Goal: Information Seeking & Learning: Learn about a topic

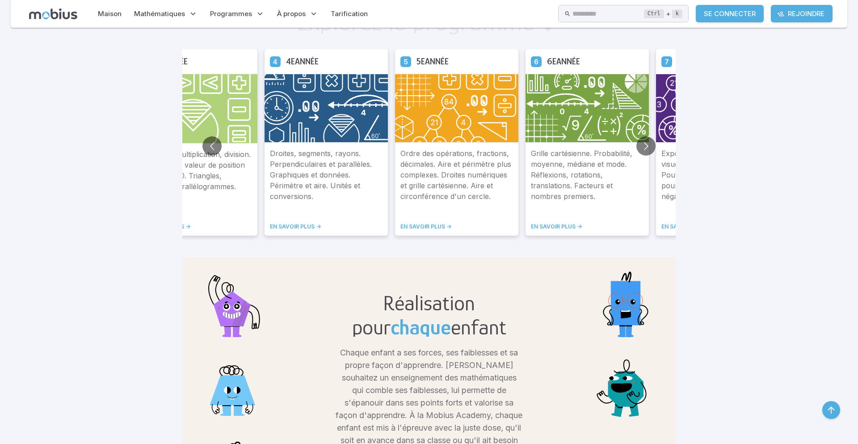
scroll to position [577, 0]
click at [218, 142] on button "Aller à la diapositive précédente" at bounding box center [211, 146] width 19 height 19
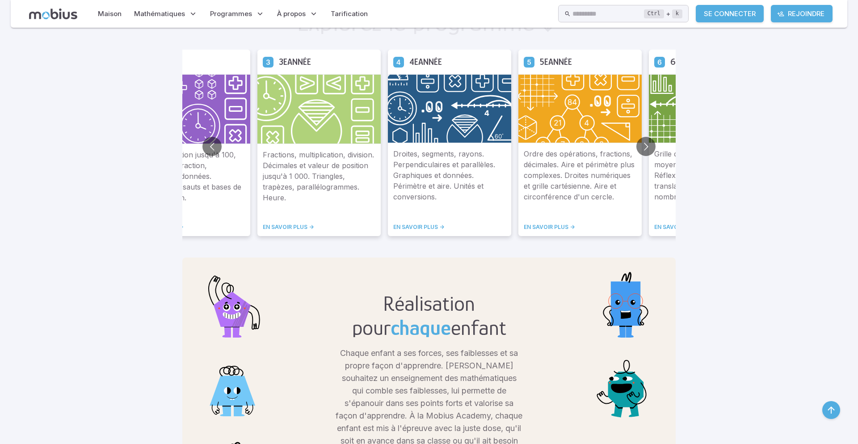
click at [341, 126] on img at bounding box center [318, 109] width 123 height 70
click at [282, 231] on div "Fractions, multiplication, division. Décimales et valeur de position jusqu'à 1 …" at bounding box center [318, 190] width 123 height 92
click at [282, 230] on font "EN SAVOIR PLUS ->" at bounding box center [288, 226] width 51 height 7
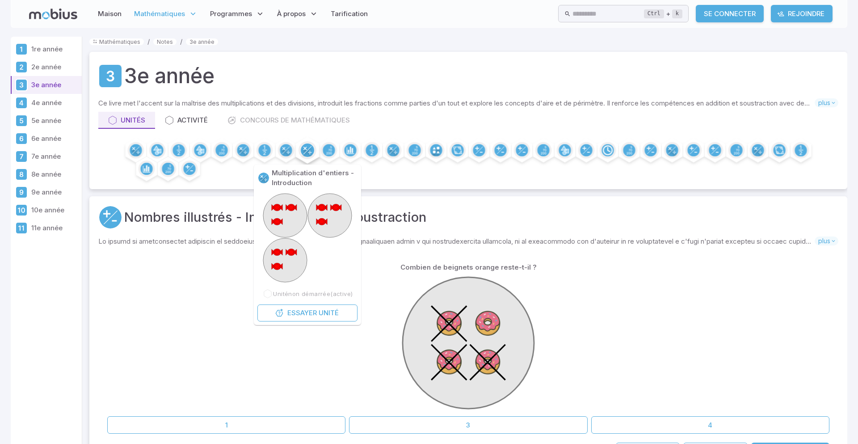
click at [309, 151] on circle at bounding box center [307, 149] width 13 height 13
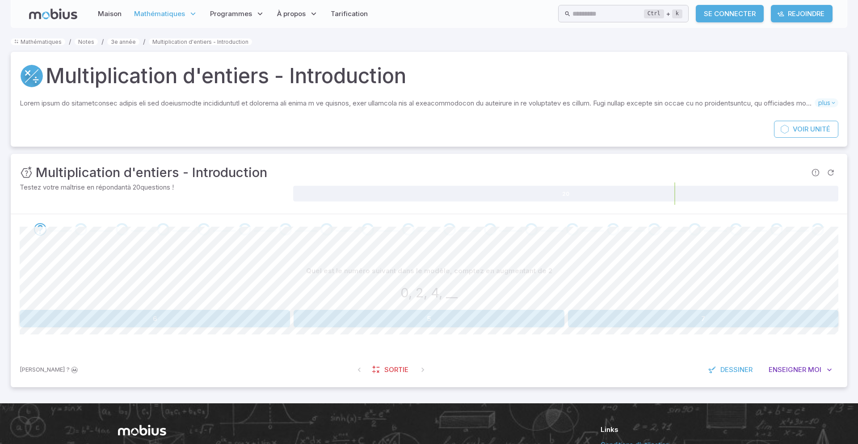
click at [309, 151] on div "Mathématiques / Notes / 3e année / Multiplication d'entiers - Introduction Mult…" at bounding box center [429, 216] width 837 height 358
click at [174, 311] on button "6" at bounding box center [155, 318] width 270 height 17
click at [128, 318] on button "10, 12" at bounding box center [87, 318] width 134 height 17
click at [467, 320] on button "10, 12" at bounding box center [498, 318] width 134 height 17
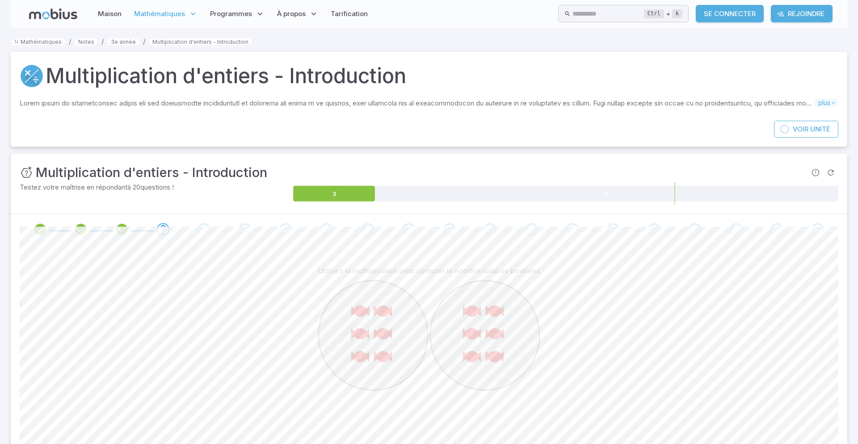
click at [475, 356] on ellipse at bounding box center [472, 356] width 8 height 7
drag, startPoint x: 472, startPoint y: 348, endPoint x: 418, endPoint y: 364, distance: 55.6
click at [418, 364] on icon at bounding box center [428, 390] width 223 height 223
click at [342, 388] on icon at bounding box center [428, 390] width 223 height 223
click at [359, 367] on circle at bounding box center [374, 336] width 110 height 110
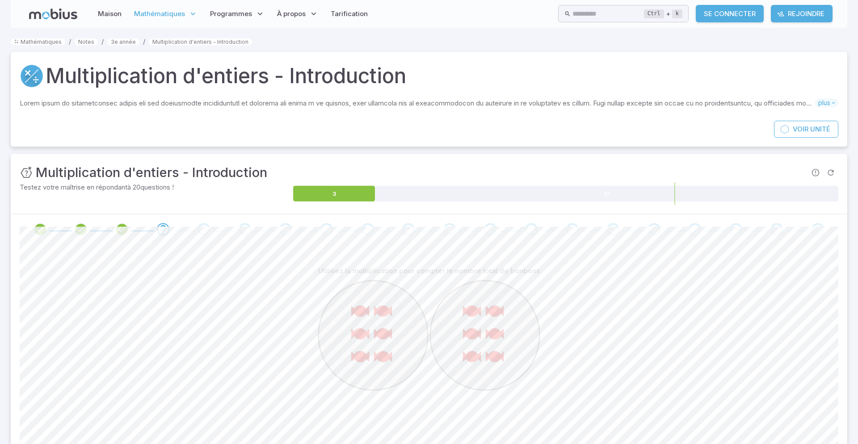
drag, startPoint x: 384, startPoint y: 350, endPoint x: 363, endPoint y: 333, distance: 26.0
click at [363, 333] on g at bounding box center [374, 336] width 110 height 110
drag, startPoint x: 363, startPoint y: 333, endPoint x: 387, endPoint y: 367, distance: 41.8
click at [387, 367] on g at bounding box center [374, 336] width 110 height 110
drag, startPoint x: 384, startPoint y: 362, endPoint x: 386, endPoint y: 340, distance: 21.5
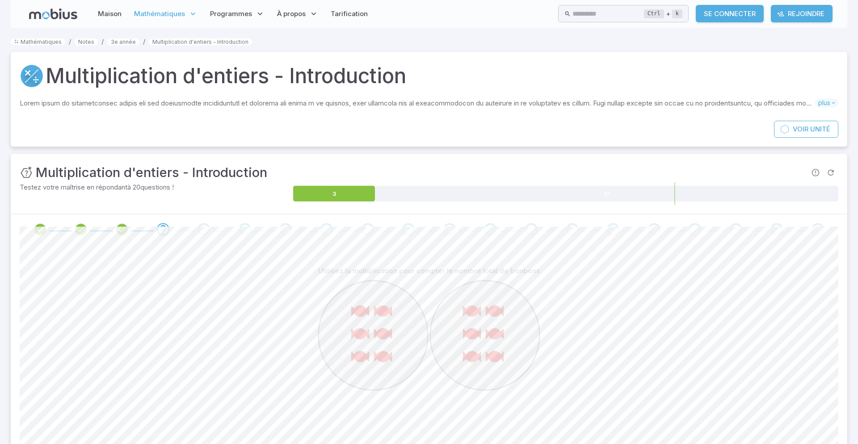
click at [386, 340] on g at bounding box center [374, 336] width 110 height 110
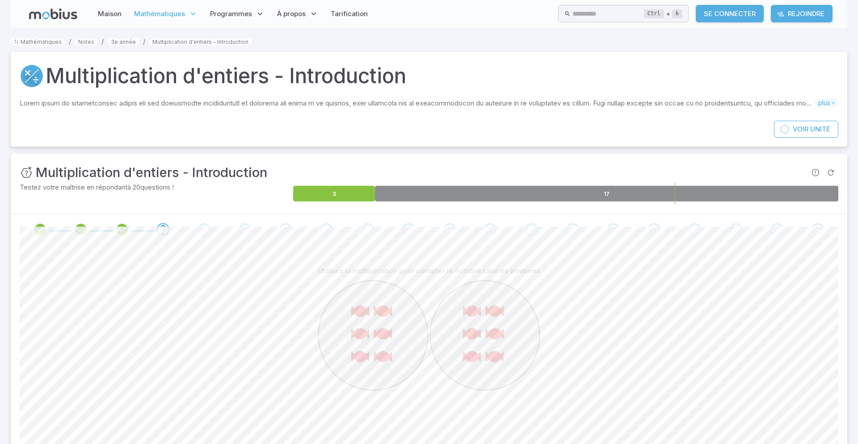
click at [407, 194] on icon at bounding box center [607, 194] width 464 height 16
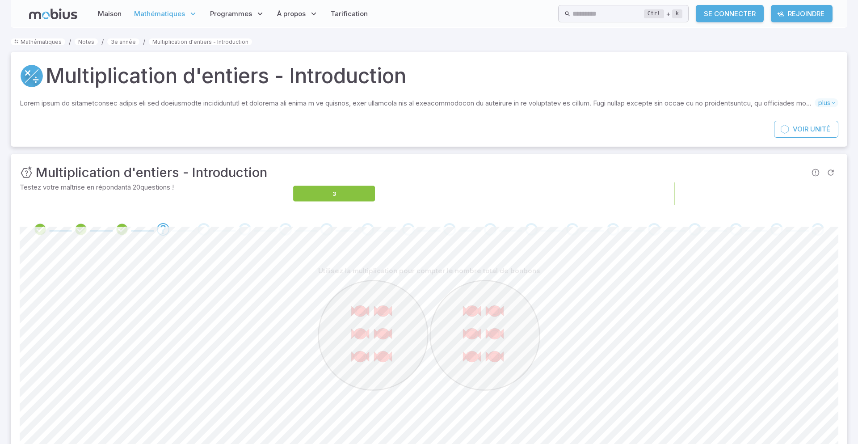
click at [405, 194] on icon at bounding box center [607, 194] width 464 height 16
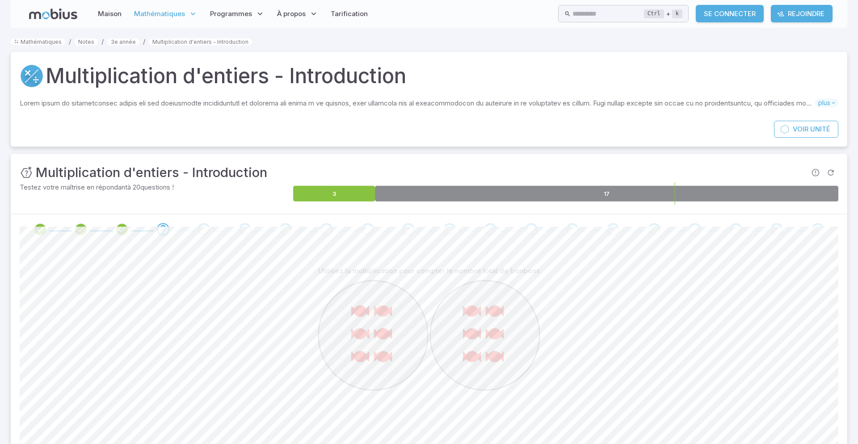
click at [537, 202] on foreignobject at bounding box center [565, 193] width 545 height 22
click at [539, 198] on icon at bounding box center [607, 194] width 464 height 16
click at [755, 198] on icon at bounding box center [607, 194] width 464 height 16
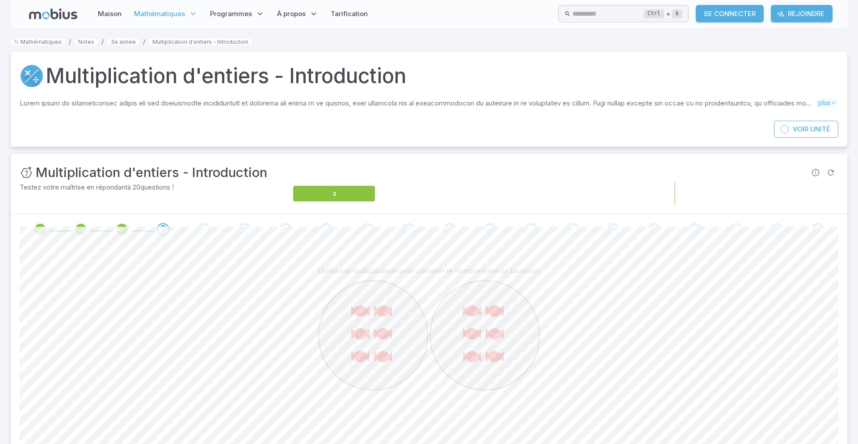
click at [755, 197] on icon at bounding box center [607, 194] width 464 height 16
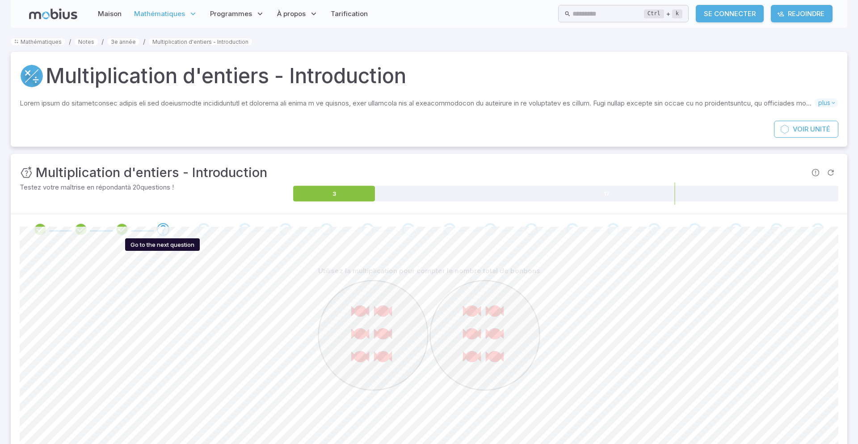
click at [160, 229] on icon "Passer à la question suivante" at bounding box center [163, 229] width 11 height 11
click at [159, 230] on icon "Passer à la question suivante" at bounding box center [163, 229] width 11 height 11
click at [197, 228] on span at bounding box center [204, 229] width 34 height 13
click at [207, 230] on div "Passer à la question suivante" at bounding box center [204, 229] width 13 height 13
drag, startPoint x: 209, startPoint y: 233, endPoint x: 204, endPoint y: 228, distance: 7.6
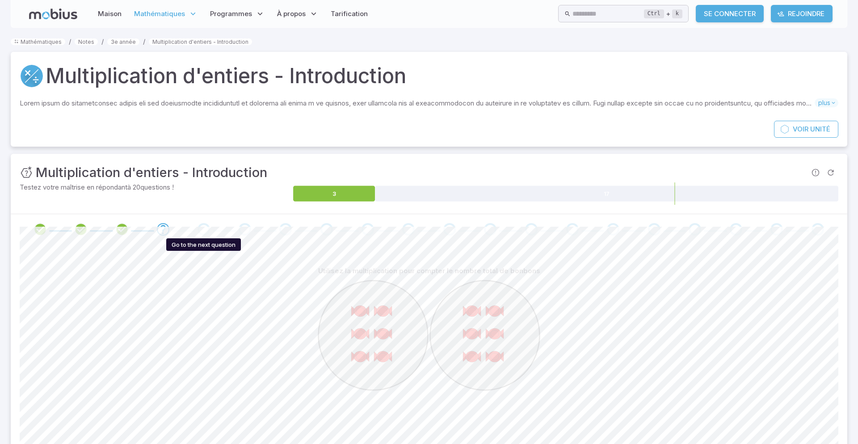
click at [204, 228] on span at bounding box center [204, 229] width 13 height 13
click at [204, 228] on div "Passer à la question suivante" at bounding box center [204, 229] width 13 height 13
drag, startPoint x: 204, startPoint y: 228, endPoint x: 229, endPoint y: 239, distance: 27.8
click at [229, 239] on div at bounding box center [429, 229] width 837 height 30
click at [434, 275] on p "Utilisez la multiplication pour compter le nombre total de bonbons" at bounding box center [429, 271] width 222 height 10
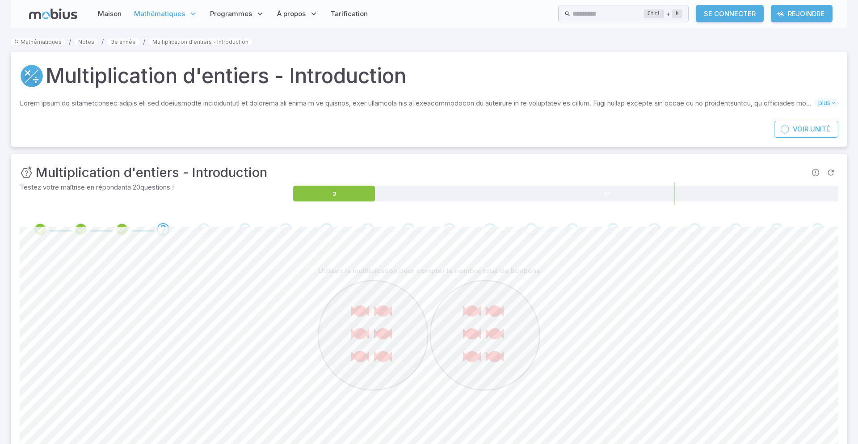
click at [429, 270] on font "Utilisez la multiplication pour compter le nombre total de bonbons" at bounding box center [429, 270] width 222 height 8
click at [427, 274] on font "Utilisez la multiplication pour compter le nombre total de bonbons" at bounding box center [429, 270] width 222 height 8
click at [426, 275] on p "Utilisez la multiplication pour compter le nombre total de bonbons" at bounding box center [429, 271] width 222 height 10
click at [429, 275] on p "Utilisez la multiplication pour compter le nombre total de bonbons" at bounding box center [429, 271] width 222 height 10
click at [380, 269] on font "Utilisez la multiplication pour compter le nombre total de bonbons" at bounding box center [429, 270] width 222 height 8
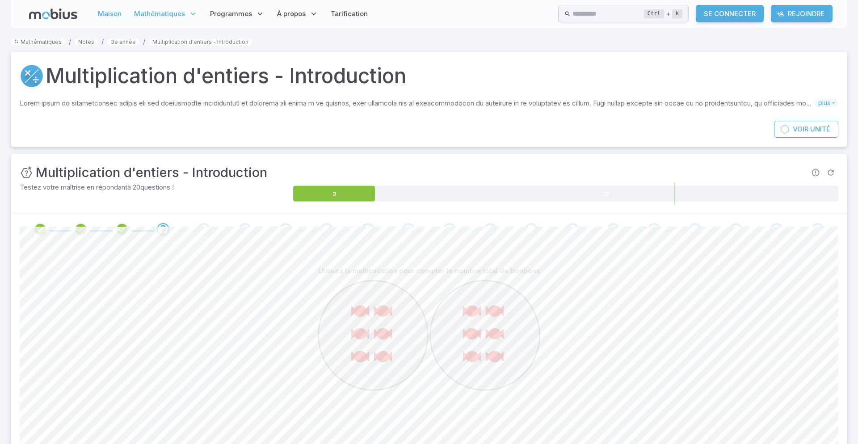
drag, startPoint x: 105, startPoint y: 25, endPoint x: 107, endPoint y: 7, distance: 18.0
click at [107, 7] on div "Maison Mathématiques 1re année 2e année 3e année 4e année 5e année 6e année 7e …" at bounding box center [429, 14] width 837 height 28
click at [107, 8] on link "Maison" at bounding box center [109, 14] width 29 height 21
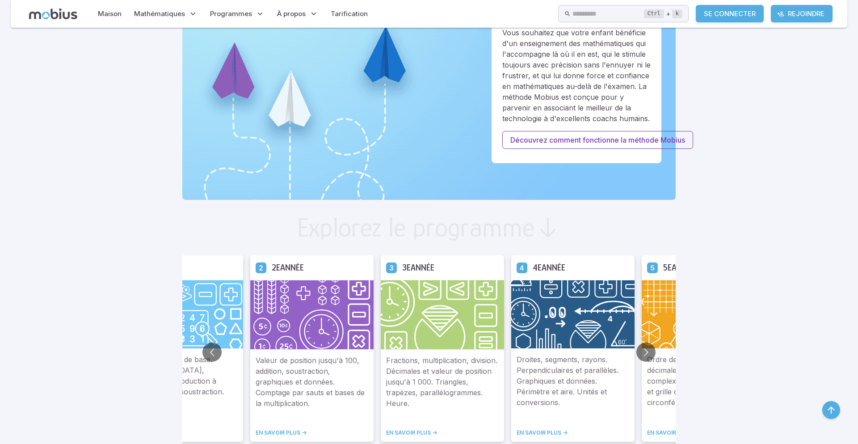
scroll to position [371, 0]
click at [105, 2] on div "Maison Mathématiques 1re année 2e année 3e année 4e année 5e année 6e année 7e …" at bounding box center [429, 14] width 837 height 28
click at [109, 11] on font "Maison" at bounding box center [110, 13] width 24 height 8
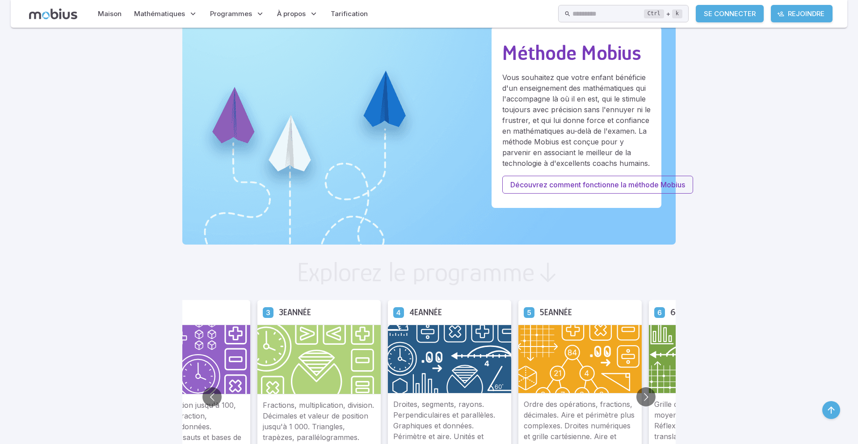
scroll to position [325, 0]
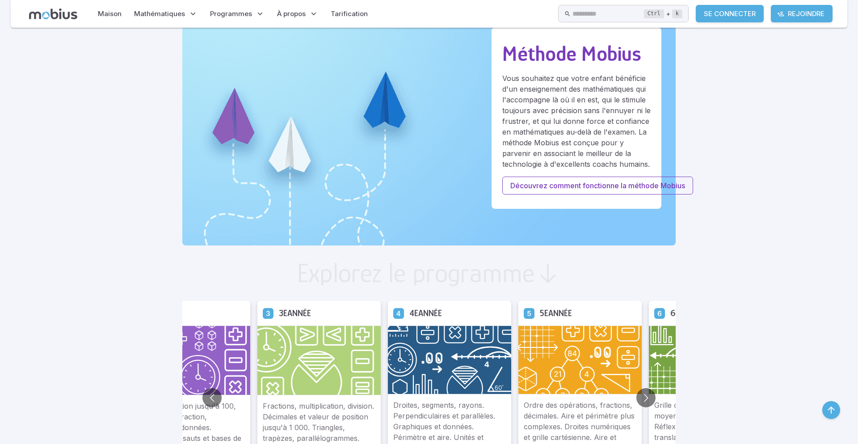
click at [329, 393] on img at bounding box center [318, 360] width 123 height 70
click at [323, 429] on font "Fractions, multiplication, division. Décimales et valeur de position jusqu'à 1 …" at bounding box center [318, 428] width 111 height 52
click at [323, 428] on font "Fractions, multiplication, division. Décimales et valeur de position jusqu'à 1 …" at bounding box center [318, 428] width 111 height 52
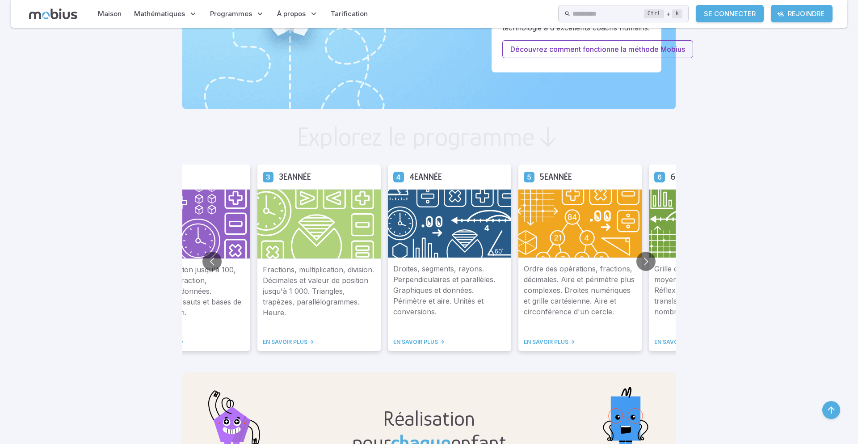
scroll to position [479, 0]
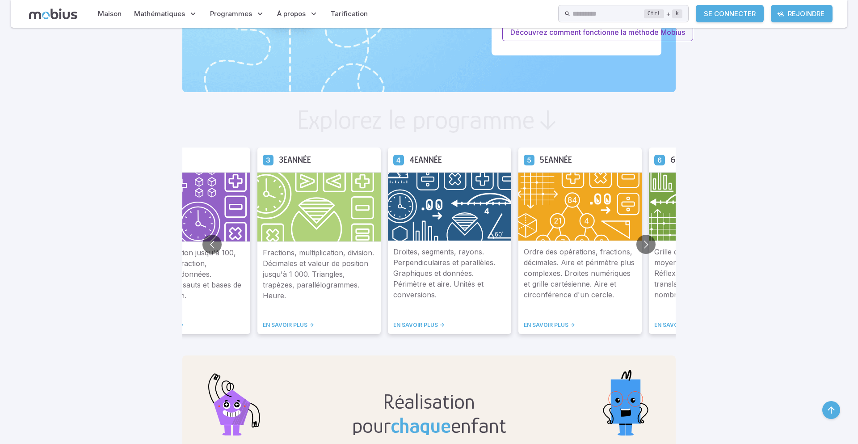
click at [288, 322] on font "EN SAVOIR PLUS ->" at bounding box center [288, 324] width 51 height 7
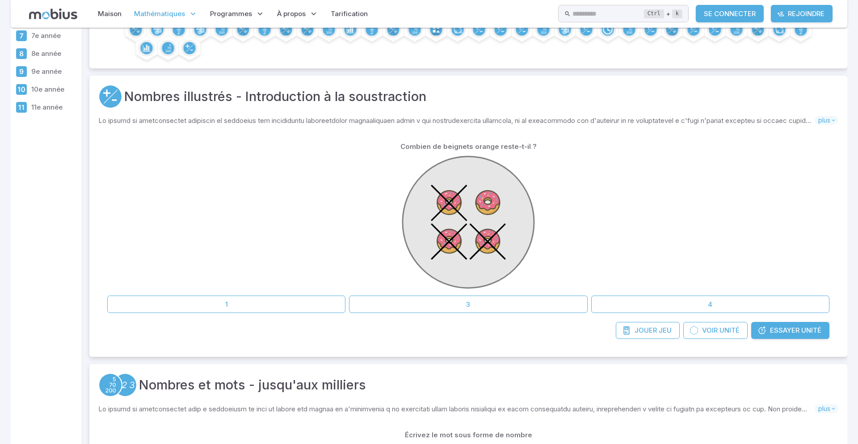
scroll to position [122, 0]
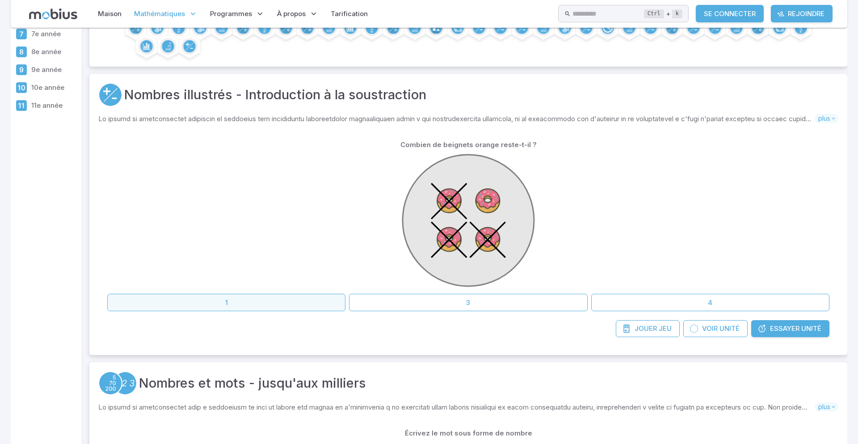
click at [300, 296] on button "1" at bounding box center [226, 302] width 238 height 17
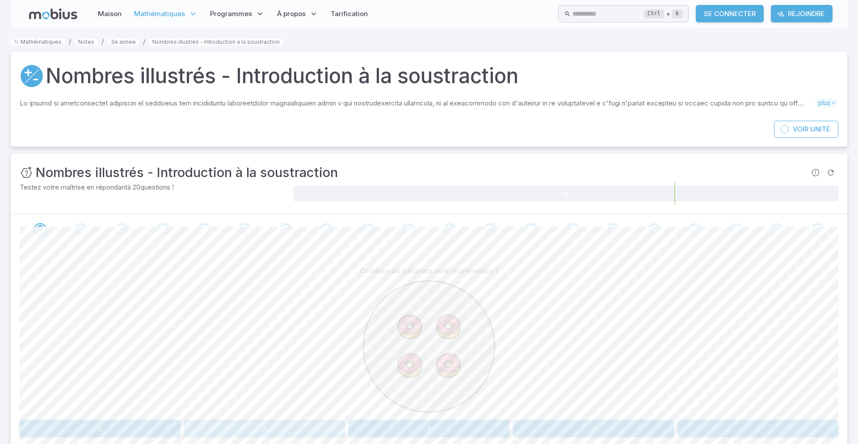
click at [241, 435] on button "4" at bounding box center [264, 428] width 161 height 17
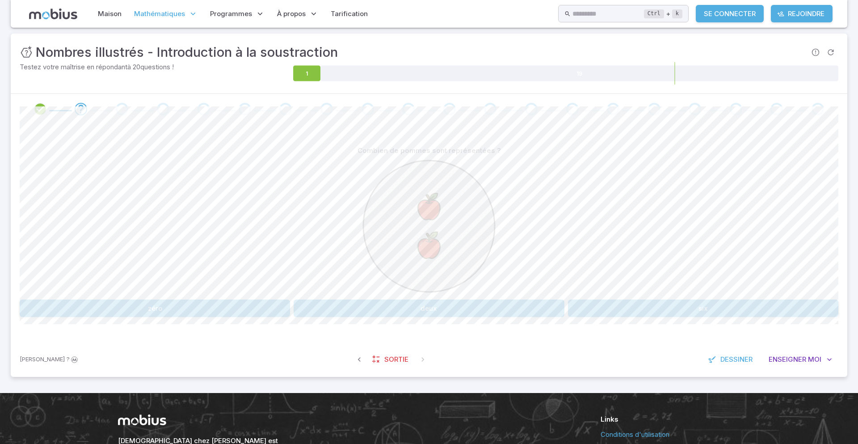
scroll to position [119, 0]
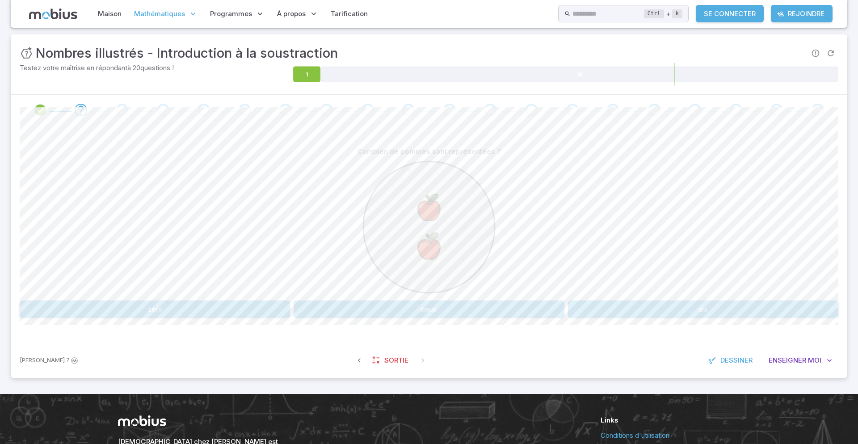
click at [522, 302] on button "deux" at bounding box center [429, 308] width 270 height 17
click at [620, 301] on button "4" at bounding box center [635, 308] width 134 height 17
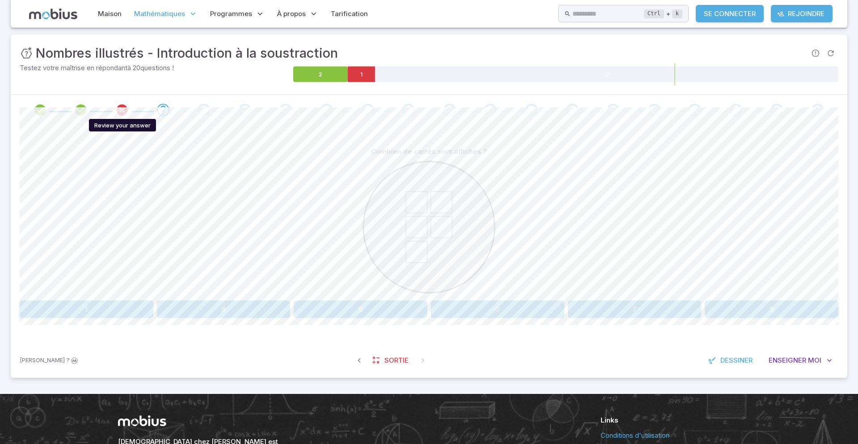
click at [126, 104] on icon "Review your answer" at bounding box center [121, 109] width 13 height 13
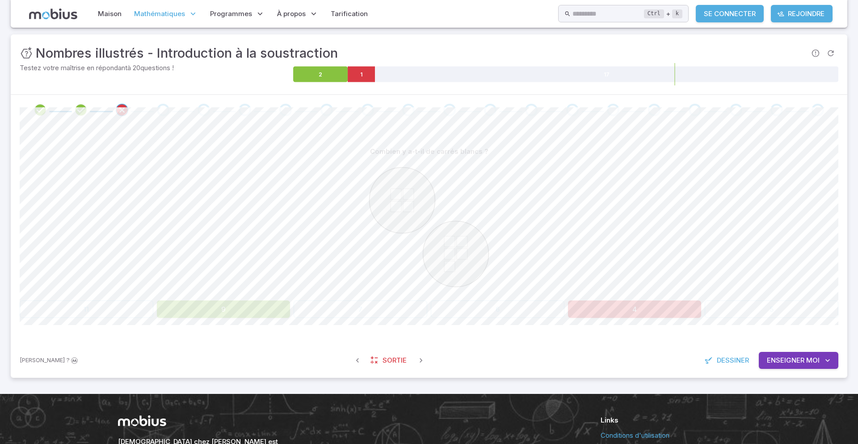
click at [201, 307] on button "9" at bounding box center [224, 308] width 134 height 17
click at [105, 10] on font "Maison" at bounding box center [110, 13] width 24 height 8
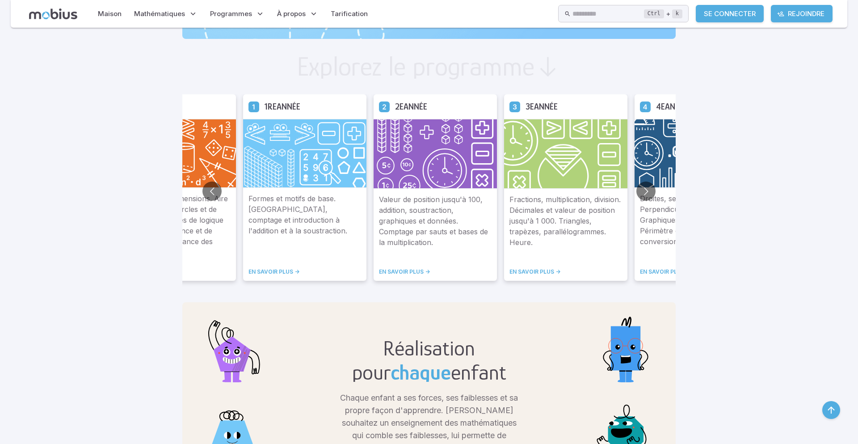
scroll to position [541, 0]
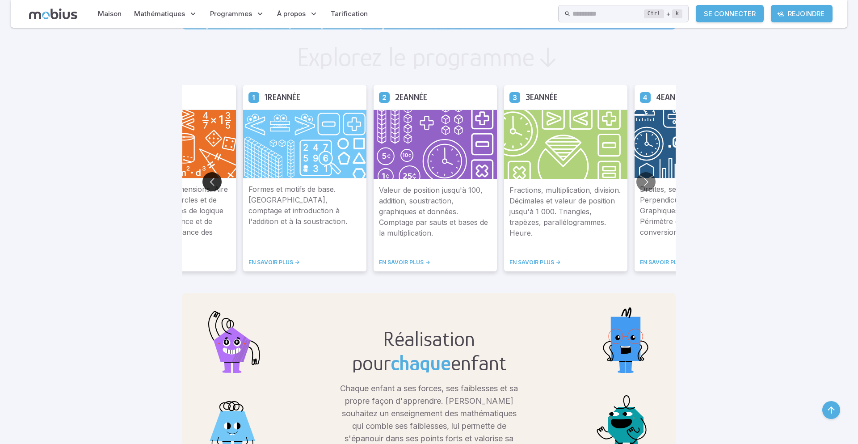
click at [211, 181] on button "Aller à la diapositive précédente" at bounding box center [211, 181] width 19 height 19
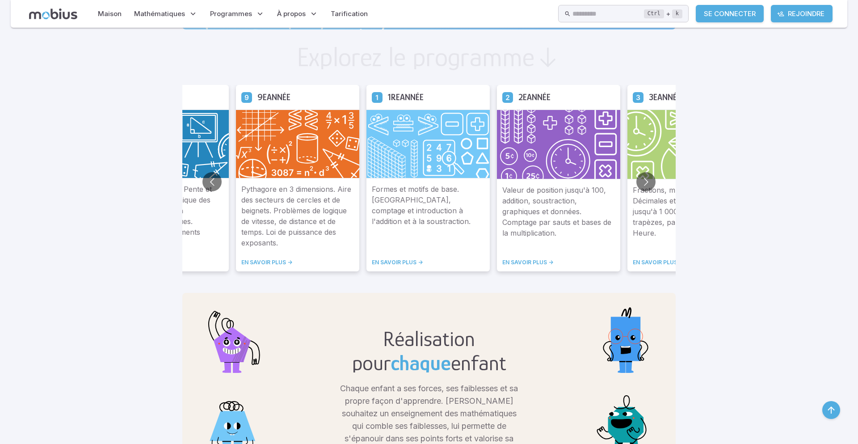
click at [637, 174] on img at bounding box center [689, 145] width 123 height 70
click at [645, 153] on img at bounding box center [689, 145] width 123 height 70
click at [646, 245] on p "Fractions, multiplication, division. Décimales et valeur de position jusqu'à 1 …" at bounding box center [689, 216] width 113 height 63
click at [649, 253] on div "Fractions, multiplication, division. Décimales et valeur de position jusqu'à 1 …" at bounding box center [689, 226] width 123 height 92
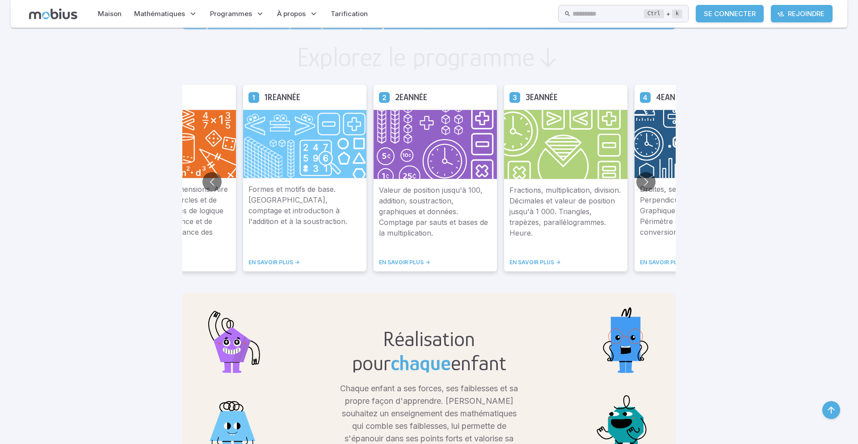
click at [526, 259] on font "EN SAVOIR PLUS ->" at bounding box center [535, 262] width 51 height 7
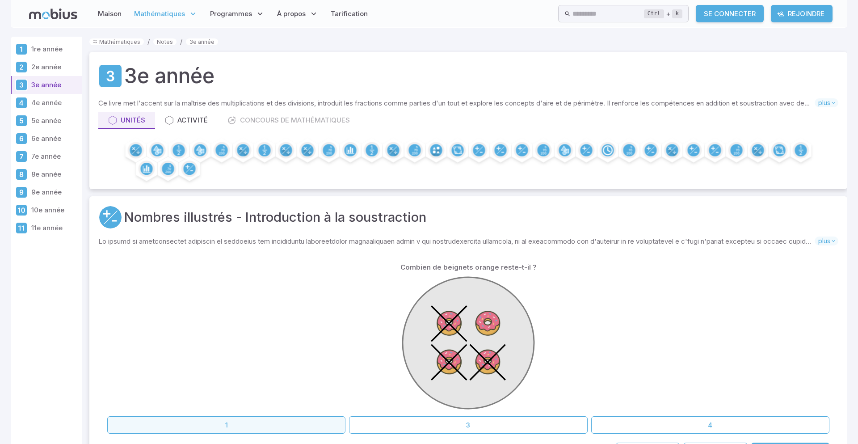
click at [182, 428] on button "1" at bounding box center [226, 424] width 238 height 17
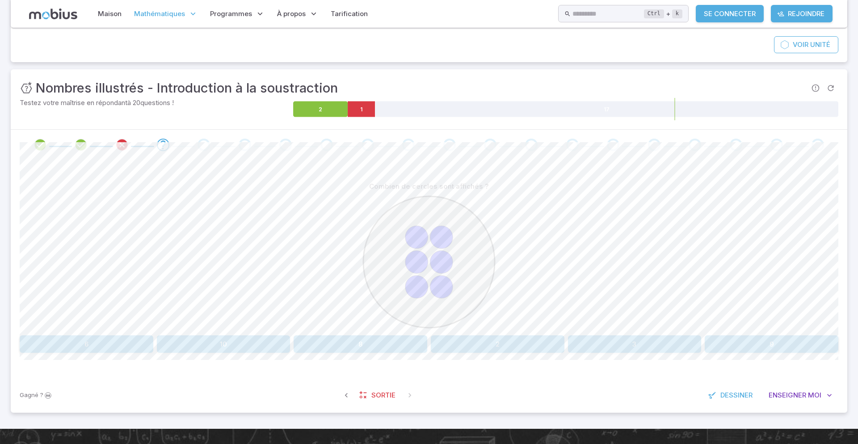
scroll to position [85, 0]
click at [85, 342] on font "6" at bounding box center [86, 343] width 4 height 8
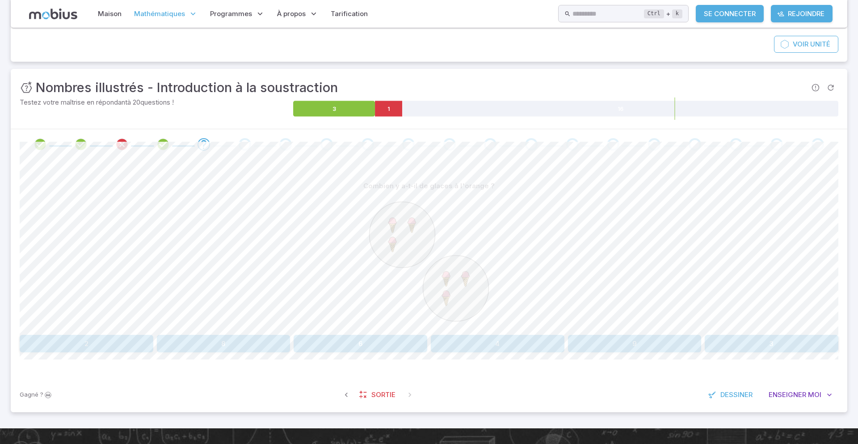
click at [87, 342] on font "2" at bounding box center [86, 343] width 4 height 8
